Goal: Navigation & Orientation: Find specific page/section

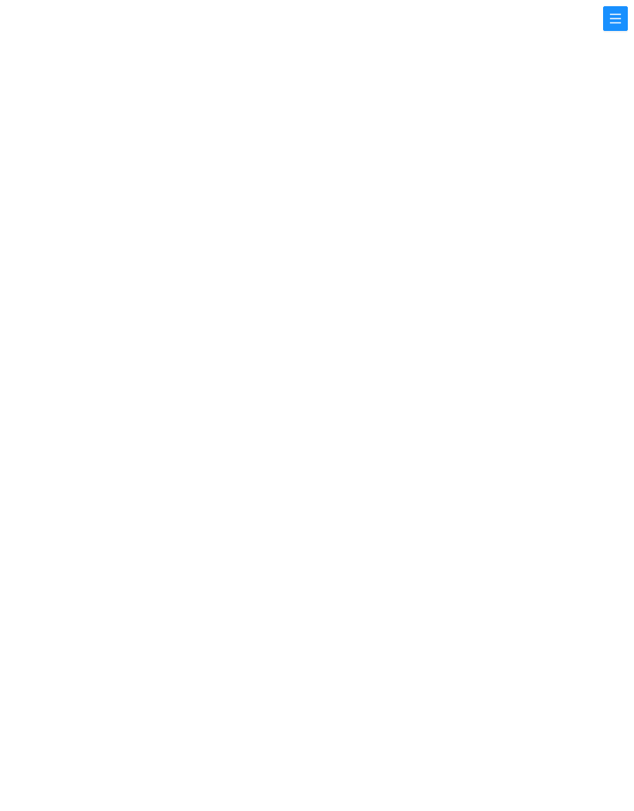
scroll to position [142, 89]
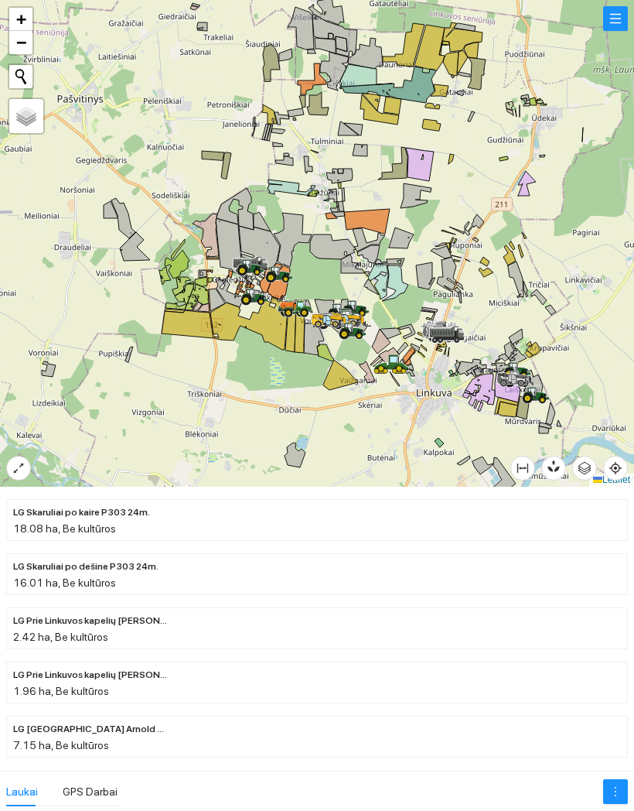
click at [615, 30] on button "button" at bounding box center [615, 18] width 25 height 25
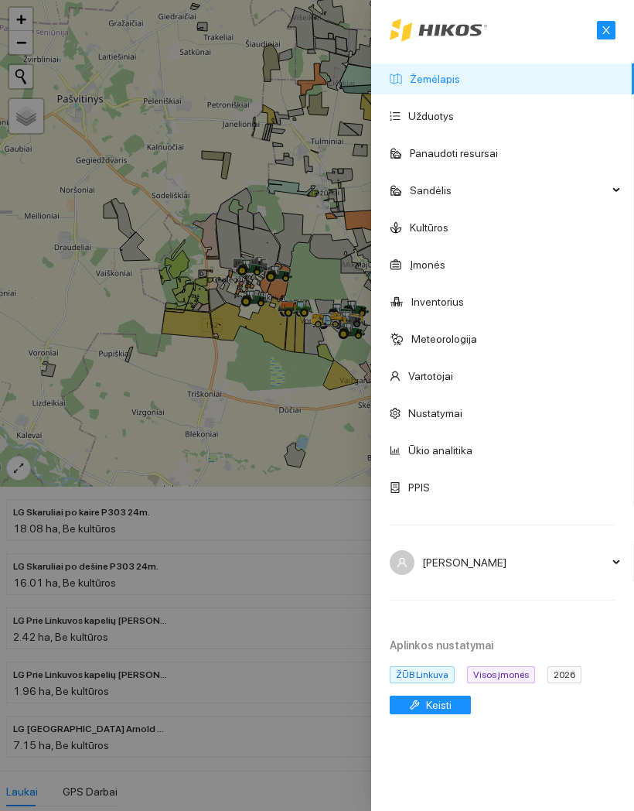
click at [310, 359] on div at bounding box center [317, 405] width 634 height 811
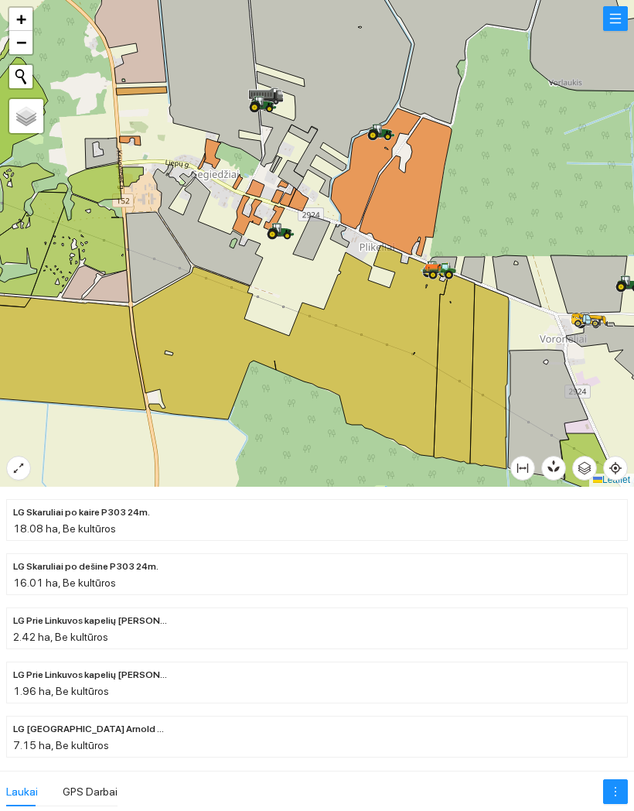
click at [432, 263] on icon at bounding box center [439, 270] width 36 height 18
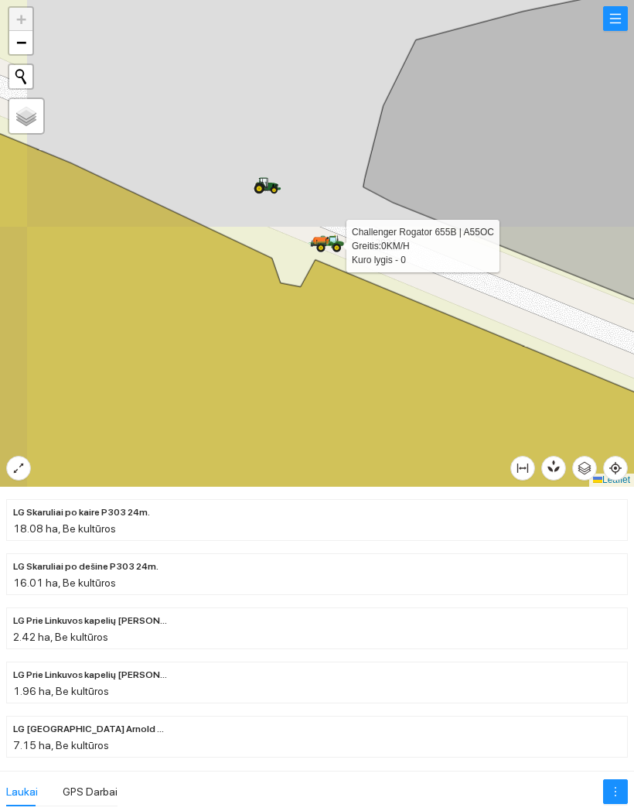
click at [348, 239] on div at bounding box center [317, 243] width 634 height 487
click at [312, 253] on div at bounding box center [317, 243] width 634 height 487
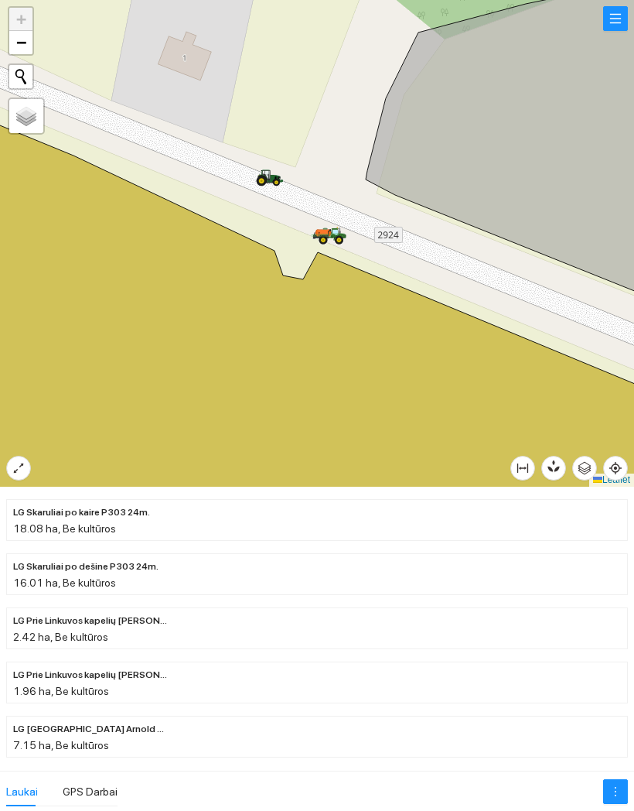
click at [626, 23] on button "button" at bounding box center [615, 18] width 25 height 25
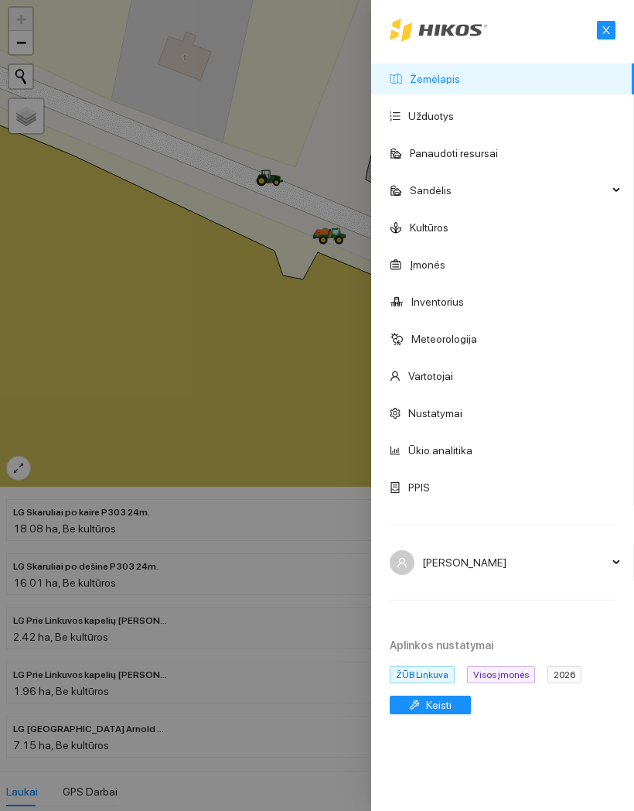
click at [543, 193] on span "Sandėlis" at bounding box center [509, 190] width 198 height 31
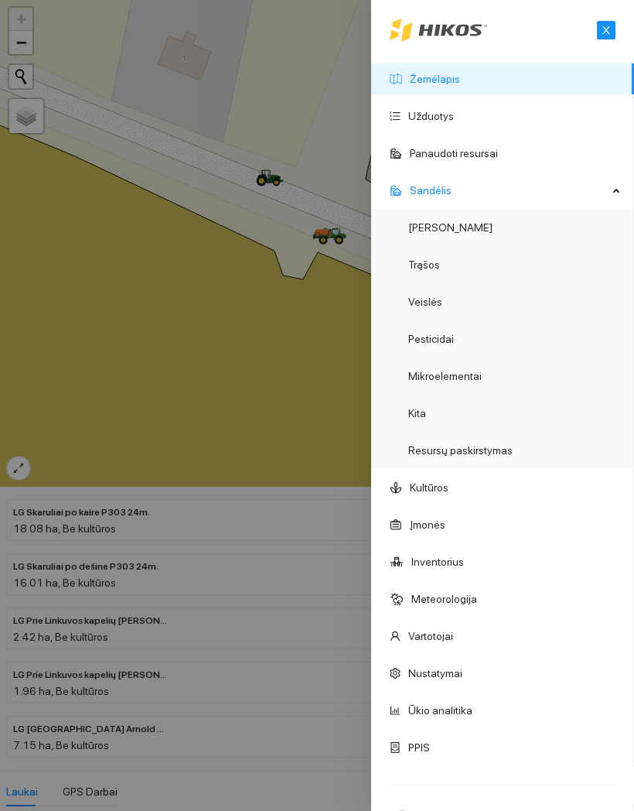
click at [542, 195] on span "Sandėlis" at bounding box center [509, 190] width 198 height 31
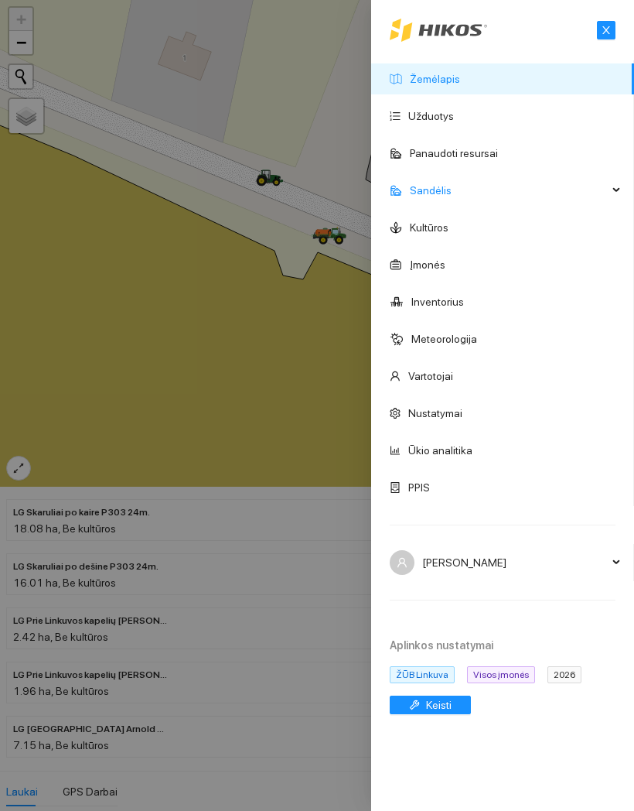
click at [498, 148] on link "Panaudoti resursai" at bounding box center [454, 153] width 88 height 12
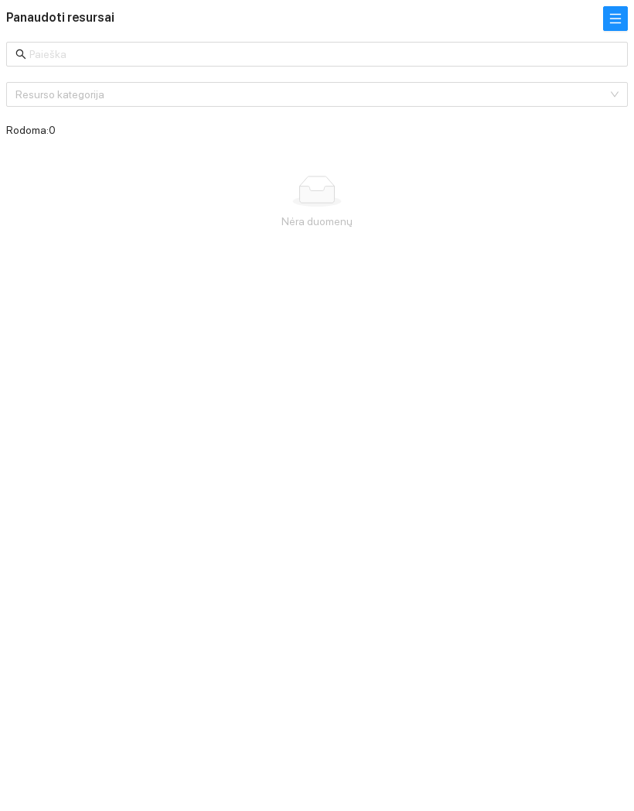
click at [628, 22] on button "button" at bounding box center [615, 18] width 25 height 25
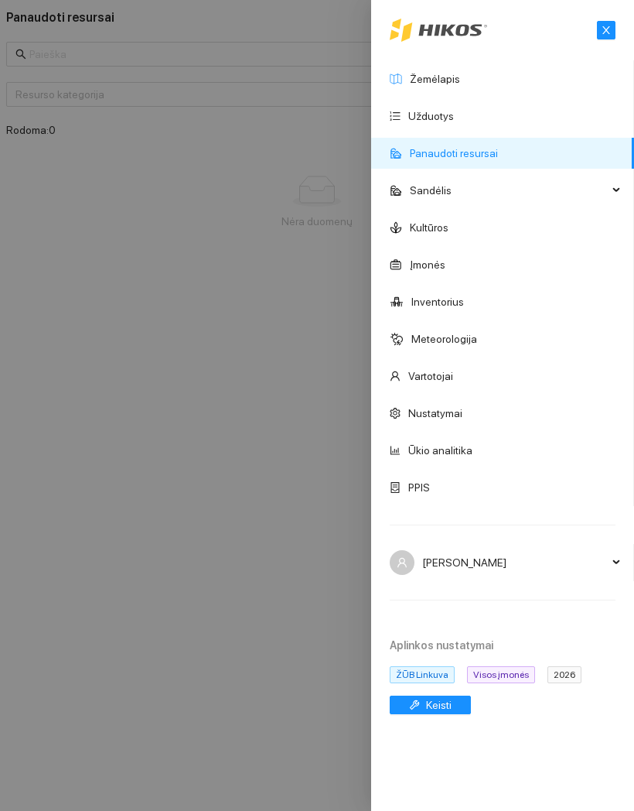
click at [460, 84] on link "Žemėlapis" at bounding box center [435, 79] width 50 height 12
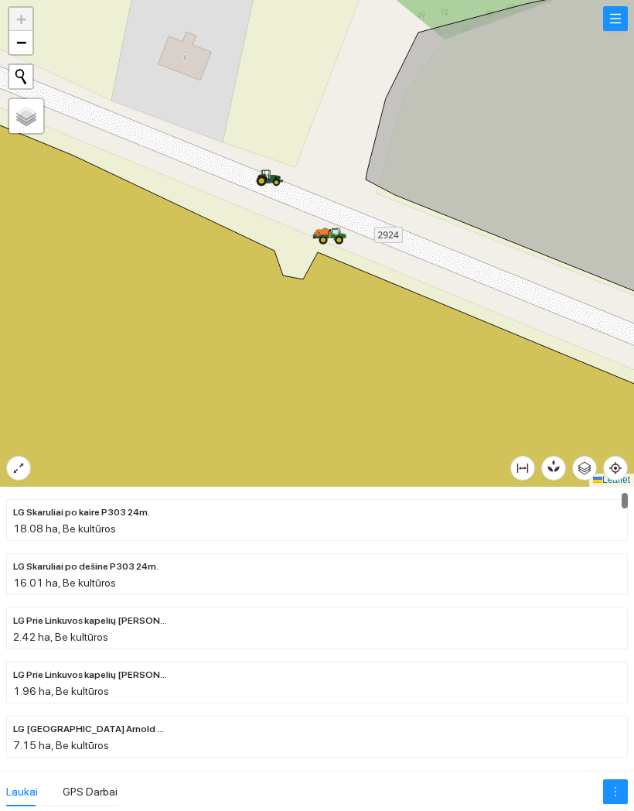
click at [352, 226] on div at bounding box center [317, 243] width 634 height 487
click at [336, 244] on icon at bounding box center [329, 236] width 36 height 18
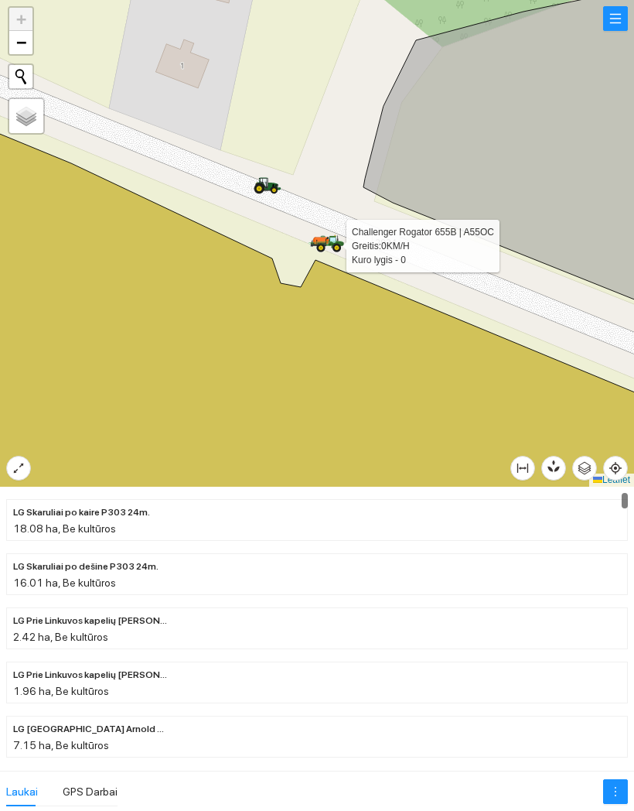
click at [339, 234] on icon at bounding box center [327, 243] width 36 height 18
click at [628, 15] on button "button" at bounding box center [615, 18] width 25 height 25
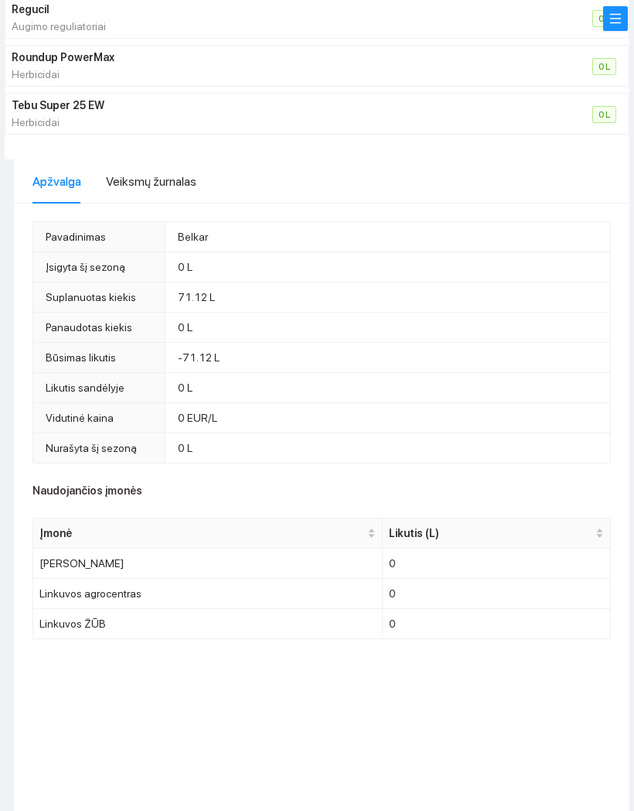
scroll to position [253, 0]
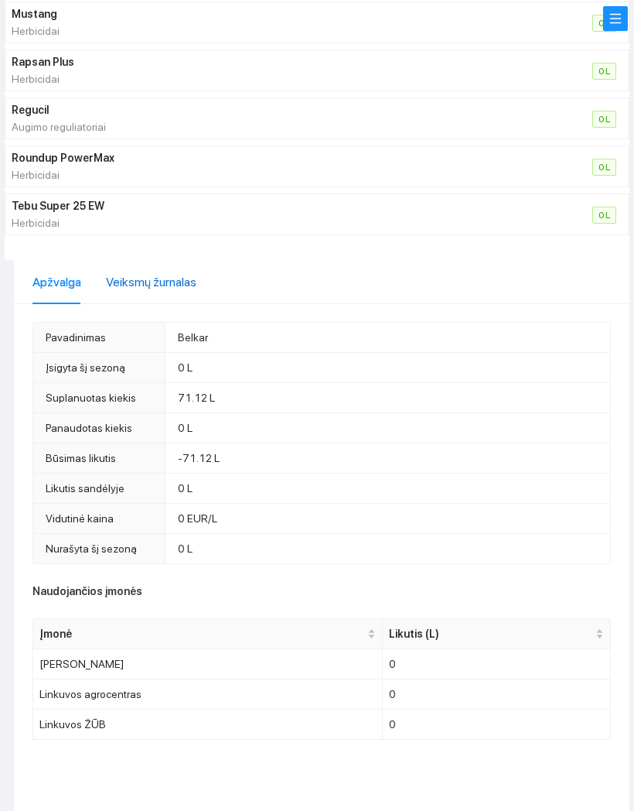
click at [135, 282] on div "Veiksmų žurnalas" at bounding box center [151, 281] width 91 height 19
